Goal: Information Seeking & Learning: Find specific page/section

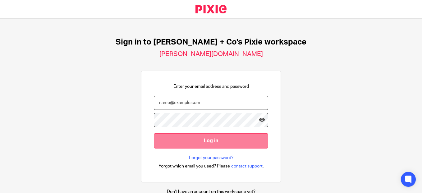
type input "deana@jacobsmf.com"
click at [216, 142] on input "Log in" at bounding box center [211, 140] width 114 height 15
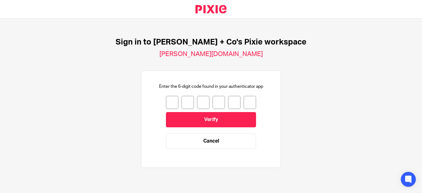
click at [169, 103] on input "number" at bounding box center [172, 102] width 12 height 13
type input "2"
type input "1"
click at [224, 138] on link "Cancel" at bounding box center [211, 140] width 90 height 15
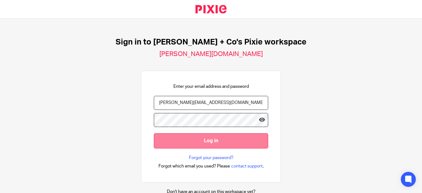
click at [203, 140] on input "Log in" at bounding box center [211, 140] width 114 height 15
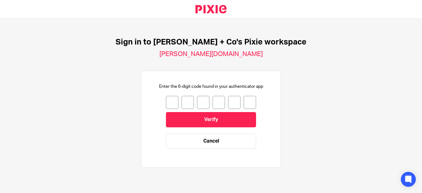
click at [170, 105] on input "number" at bounding box center [172, 102] width 12 height 13
type input "0"
type input "3"
type input "2"
type input "0"
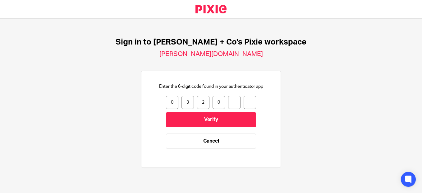
type input "9"
type input "4"
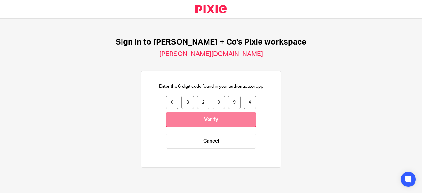
click at [201, 123] on input "Verify" at bounding box center [211, 119] width 90 height 15
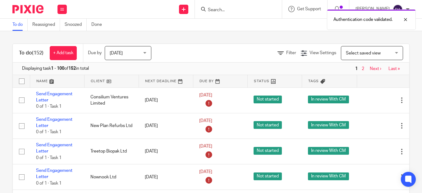
click at [216, 7] on div "Authentication code validated." at bounding box center [313, 18] width 205 height 24
click at [216, 9] on div "Authentication code validated." at bounding box center [313, 18] width 205 height 24
drag, startPoint x: 237, startPoint y: 7, endPoint x: 226, endPoint y: 11, distance: 11.5
click at [237, 8] on div "Authentication code validated." at bounding box center [313, 18] width 205 height 24
click at [222, 10] on div "Authentication code validated." at bounding box center [313, 18] width 205 height 24
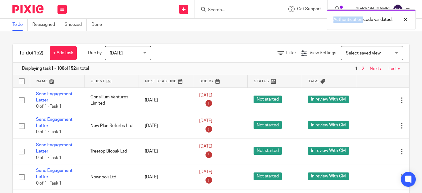
click at [222, 10] on div "Authentication code validated." at bounding box center [313, 18] width 205 height 24
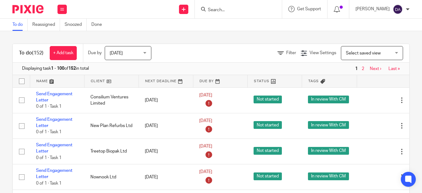
drag, startPoint x: 222, startPoint y: 10, endPoint x: 212, endPoint y: 7, distance: 10.0
click at [212, 7] on div at bounding box center [237, 9] width 72 height 8
click at [217, 7] on form at bounding box center [240, 9] width 66 height 8
click at [232, 9] on input "Search" at bounding box center [235, 10] width 56 height 6
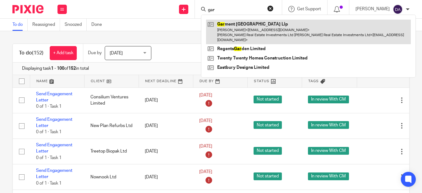
type input "gar"
click at [239, 29] on link at bounding box center [308, 32] width 205 height 25
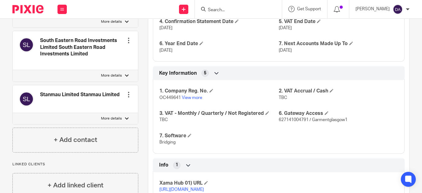
scroll to position [467, 0]
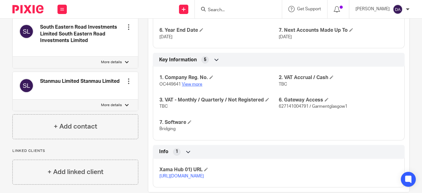
click at [193, 84] on link "View more" at bounding box center [192, 84] width 21 height 4
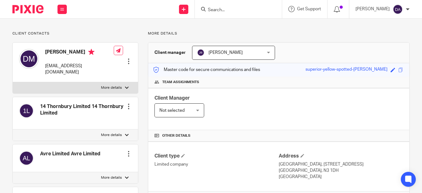
scroll to position [0, 0]
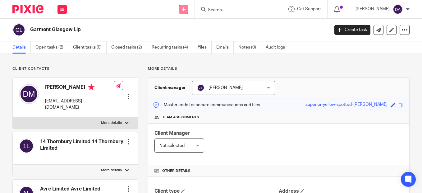
click at [186, 10] on icon at bounding box center [184, 9] width 4 height 4
click at [186, 48] on link "Add client" at bounding box center [190, 47] width 38 height 9
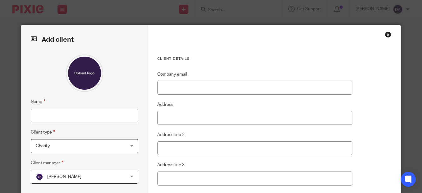
click at [386, 34] on div "Close this dialog window" at bounding box center [388, 34] width 6 height 6
click at [385, 36] on div "Close this dialog window" at bounding box center [388, 34] width 6 height 6
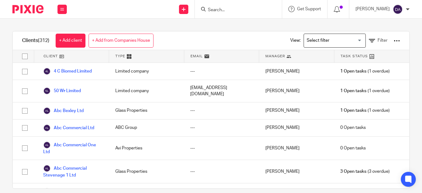
click at [39, 39] on h1 "Clients (312)" at bounding box center [35, 40] width 27 height 7
click at [73, 37] on link "+ Add client" at bounding box center [71, 41] width 30 height 14
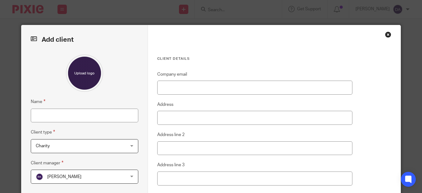
click at [386, 34] on div "Close this dialog window" at bounding box center [388, 34] width 6 height 6
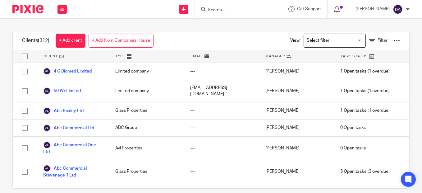
click at [235, 9] on input "Search" at bounding box center [235, 10] width 56 height 6
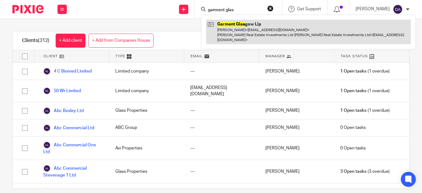
type input "garment glas"
click at [240, 24] on link at bounding box center [308, 32] width 205 height 25
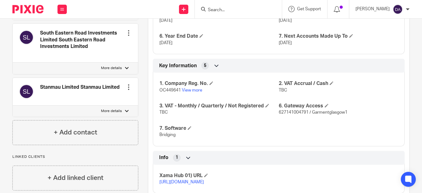
scroll to position [467, 0]
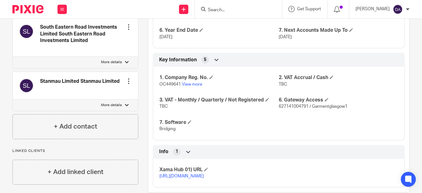
click at [224, 12] on input "Search" at bounding box center [235, 10] width 56 height 6
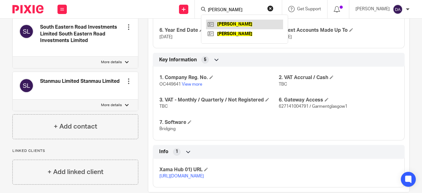
type input "anna corper"
click at [230, 25] on link at bounding box center [244, 24] width 77 height 9
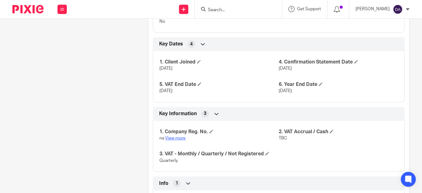
scroll to position [373, 0]
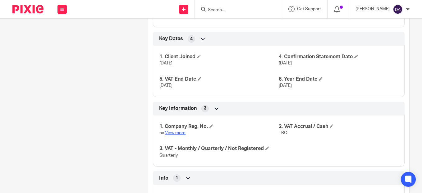
click at [182, 131] on link "View more" at bounding box center [175, 133] width 21 height 4
click at [206, 10] on div at bounding box center [238, 9] width 87 height 18
click at [206, 9] on icon at bounding box center [203, 9] width 5 height 5
click at [221, 6] on form at bounding box center [240, 9] width 66 height 8
click at [208, 7] on div at bounding box center [237, 9] width 72 height 8
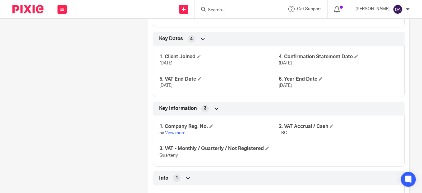
click at [217, 9] on input "Search" at bounding box center [235, 10] width 56 height 6
type input "newcen"
click at [231, 22] on link at bounding box center [244, 24] width 77 height 9
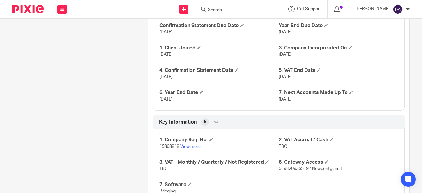
scroll to position [435, 0]
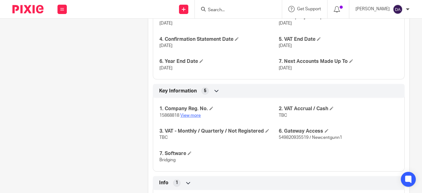
click at [188, 115] on link "View more" at bounding box center [190, 115] width 21 height 4
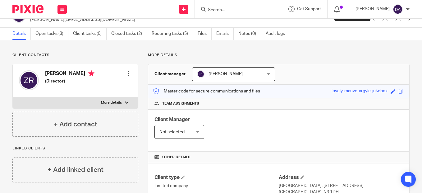
scroll to position [0, 0]
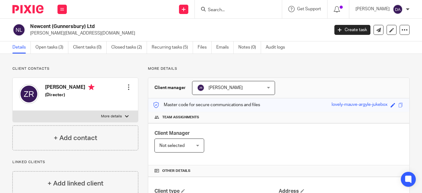
click at [126, 115] on div at bounding box center [127, 116] width 4 height 4
click at [13, 111] on input "More details" at bounding box center [12, 110] width 0 height 0
checkbox input "true"
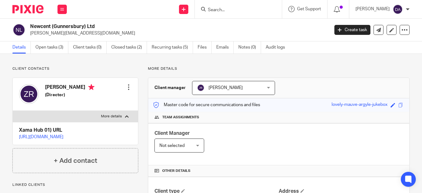
click at [113, 71] on p "Client contacts" at bounding box center [75, 68] width 126 height 5
click at [222, 10] on input "Search" at bounding box center [235, 10] width 56 height 6
type input "kennet"
click at [234, 22] on link at bounding box center [244, 24] width 77 height 9
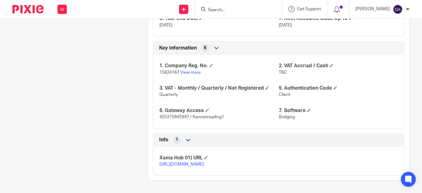
scroll to position [491, 0]
click at [194, 70] on link "View more" at bounding box center [190, 72] width 21 height 4
